Goal: Use online tool/utility: Utilize a website feature to perform a specific function

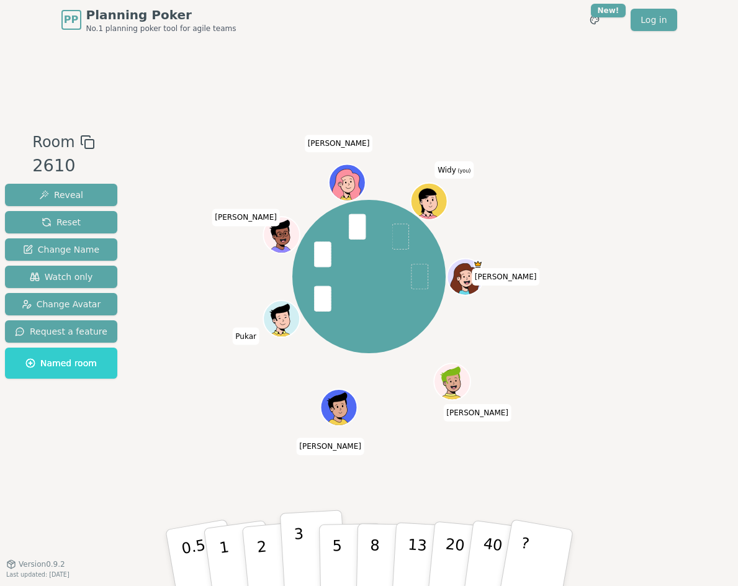
click at [297, 546] on p "3" at bounding box center [300, 559] width 14 height 68
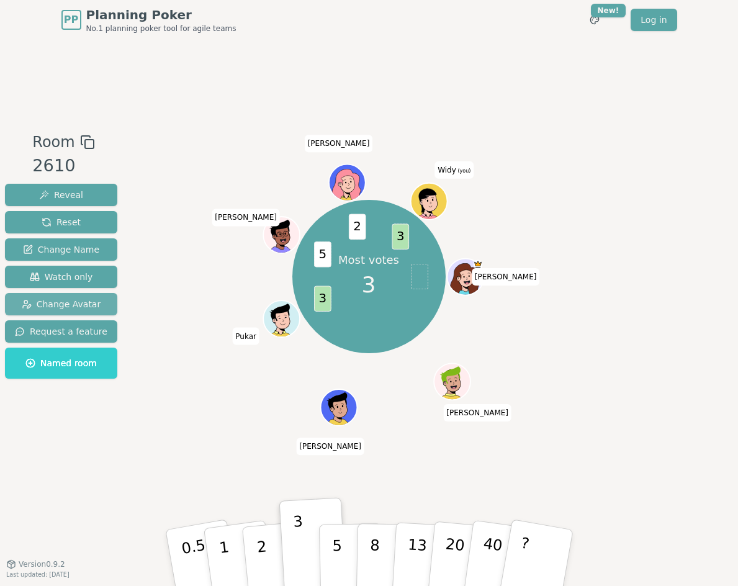
click at [42, 303] on span "Change Avatar" at bounding box center [61, 304] width 79 height 12
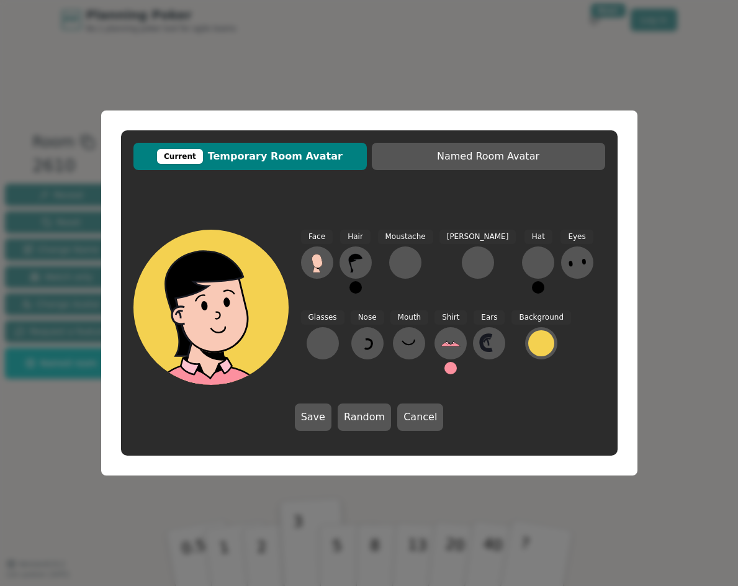
click at [209, 315] on div at bounding box center [215, 357] width 155 height 140
click at [295, 160] on span "Current Temporary Room Avatar" at bounding box center [250, 156] width 221 height 15
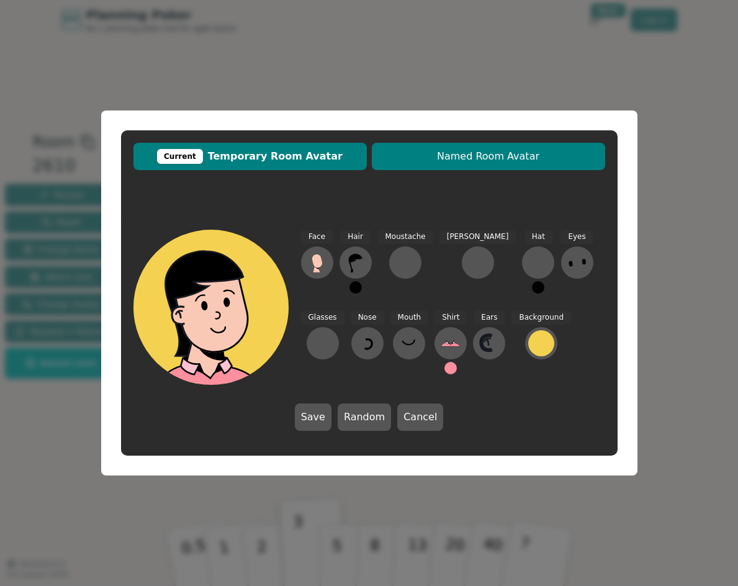
click at [406, 148] on button "Named Room Avatar" at bounding box center [488, 156] width 233 height 27
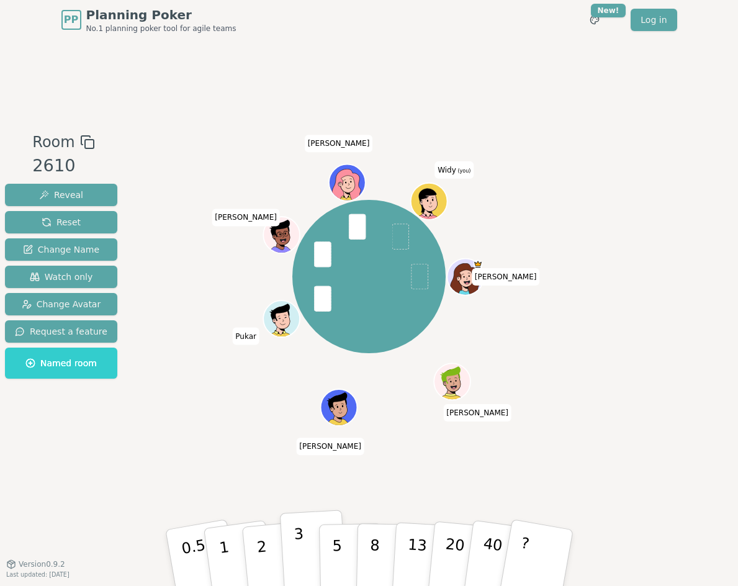
click at [304, 549] on button "3" at bounding box center [313, 558] width 68 height 97
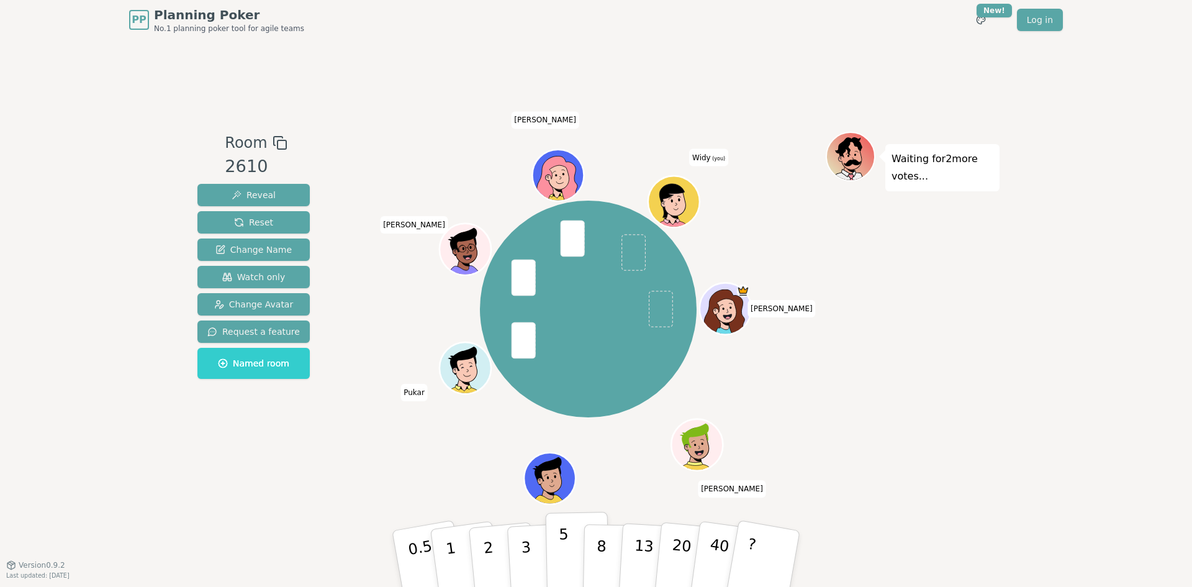
click at [564, 536] on p "5" at bounding box center [564, 558] width 11 height 67
click at [528, 538] on p "3" at bounding box center [527, 560] width 14 height 68
click at [559, 563] on p "5" at bounding box center [564, 558] width 11 height 67
click at [561, 549] on p "5" at bounding box center [564, 558] width 11 height 67
